Goal: Register for event/course

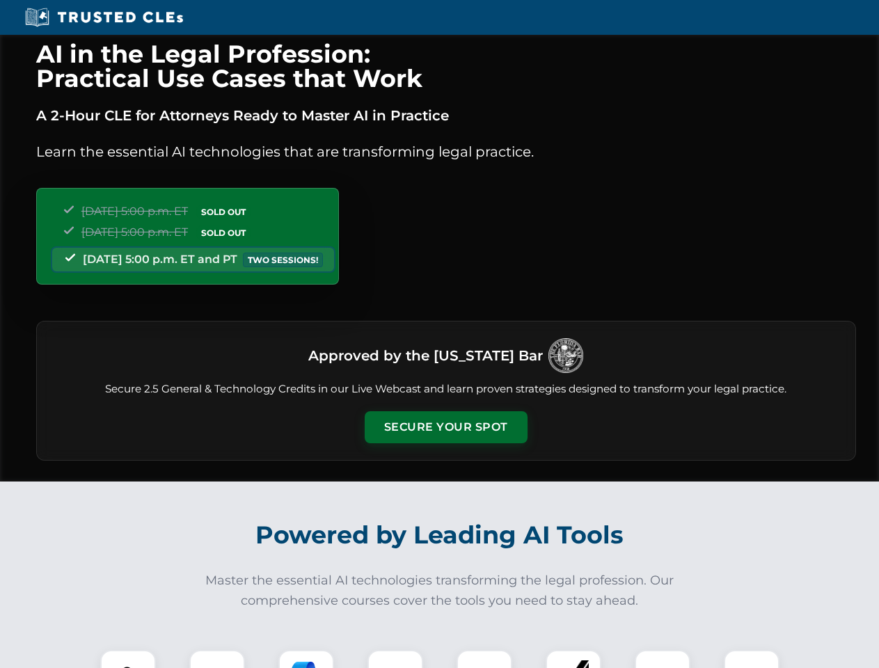
click at [446, 427] on button "Secure Your Spot" at bounding box center [446, 427] width 163 height 32
click at [128, 659] on img at bounding box center [128, 678] width 40 height 40
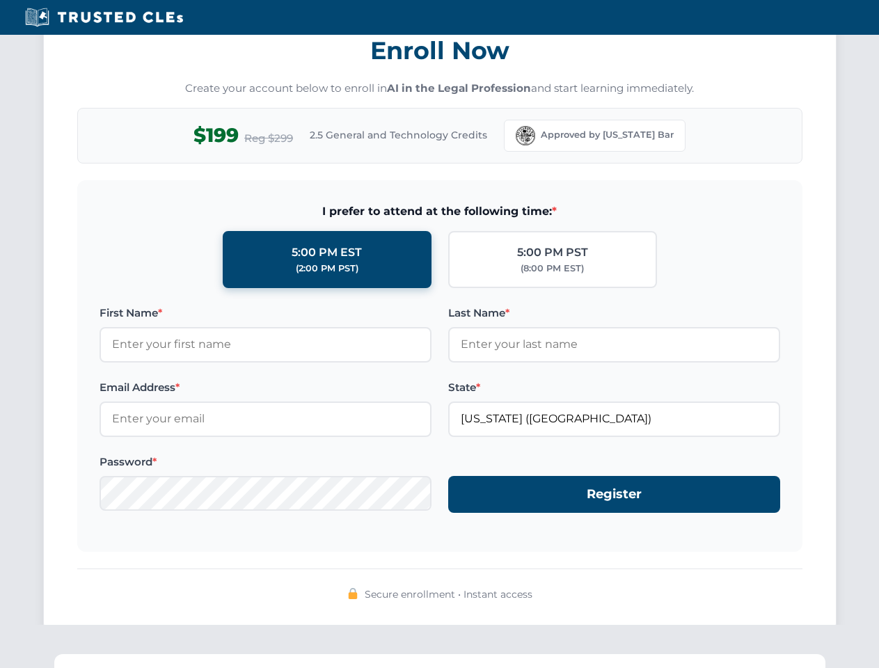
scroll to position [1367, 0]
